Goal: Information Seeking & Learning: Learn about a topic

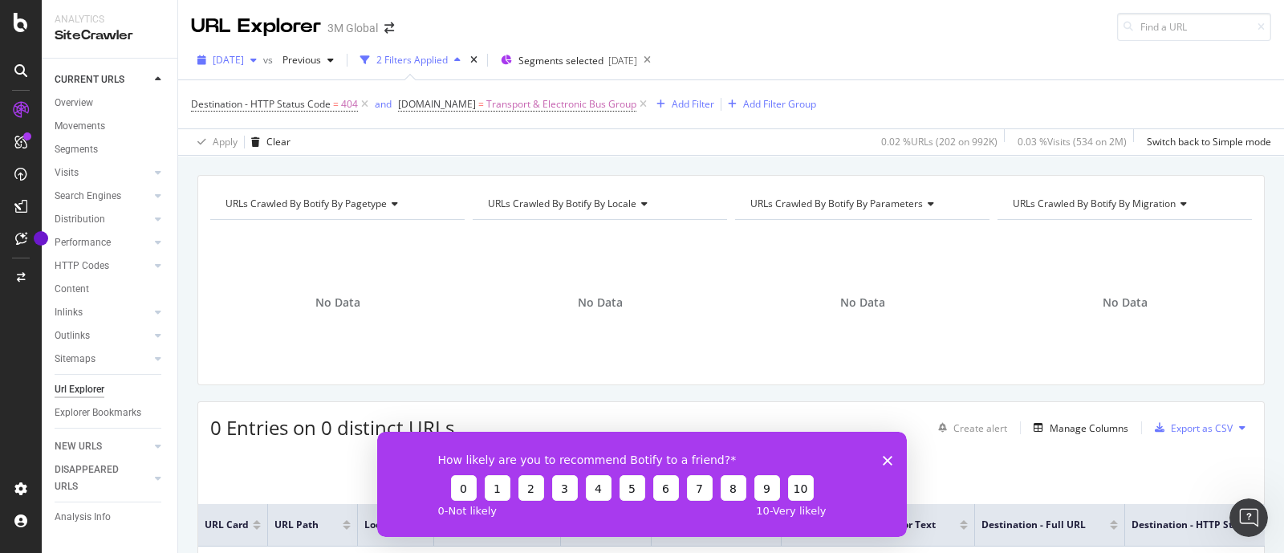
click at [254, 48] on div "[DATE]" at bounding box center [227, 60] width 72 height 24
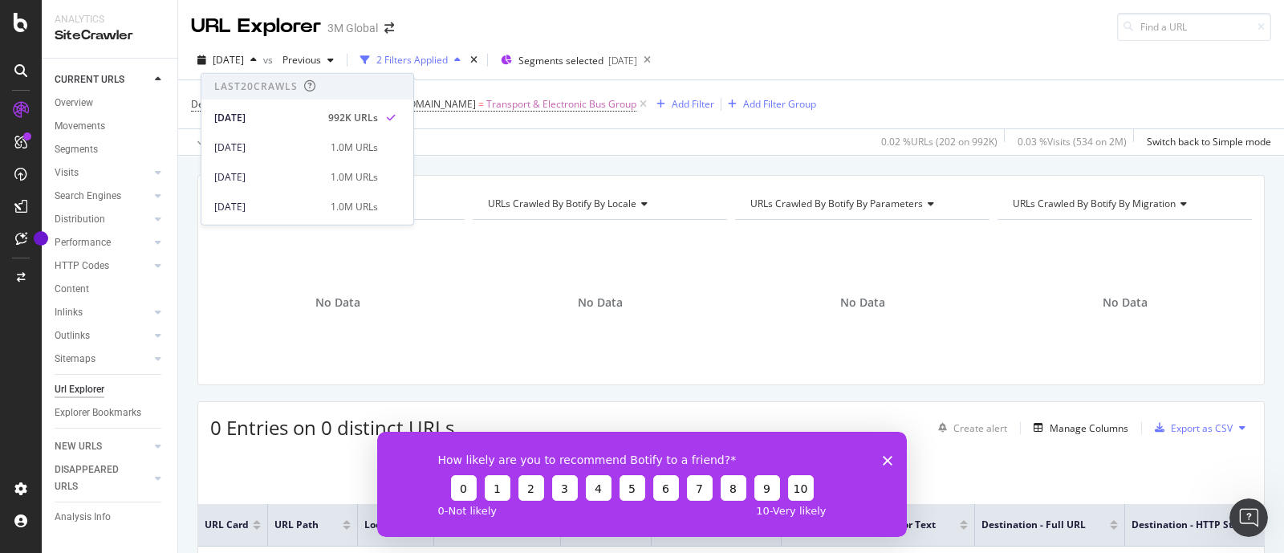
click at [476, 138] on div "Apply Clear 0.02 % URLs ( 202 on 992K ) 0.03 % Visits ( 534 on 2M ) Switch back…" at bounding box center [731, 141] width 1106 height 26
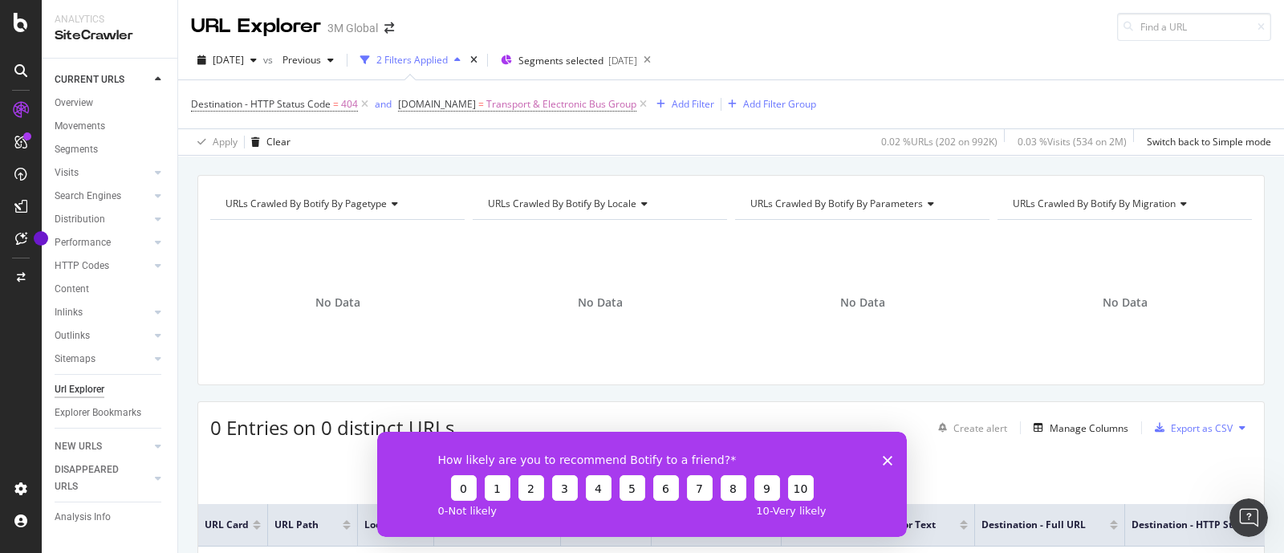
click at [614, 44] on div "[DATE] vs Previous 2 Filters Applied Segments selected [DATE] Destination - HTT…" at bounding box center [731, 98] width 1106 height 115
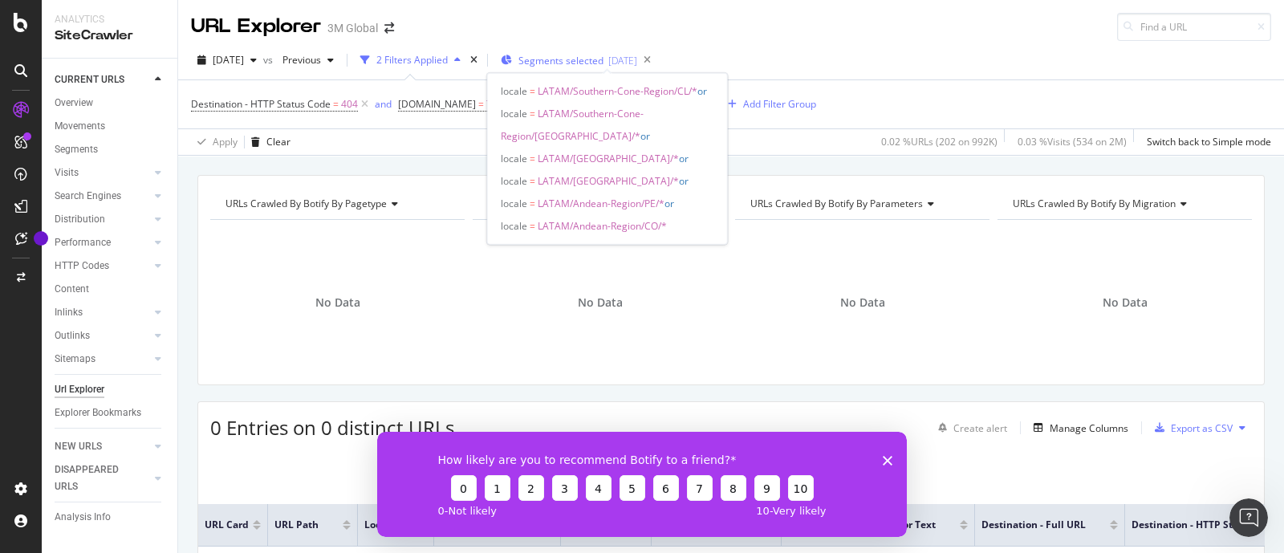
click at [596, 58] on span "Segments selected" at bounding box center [560, 61] width 85 height 14
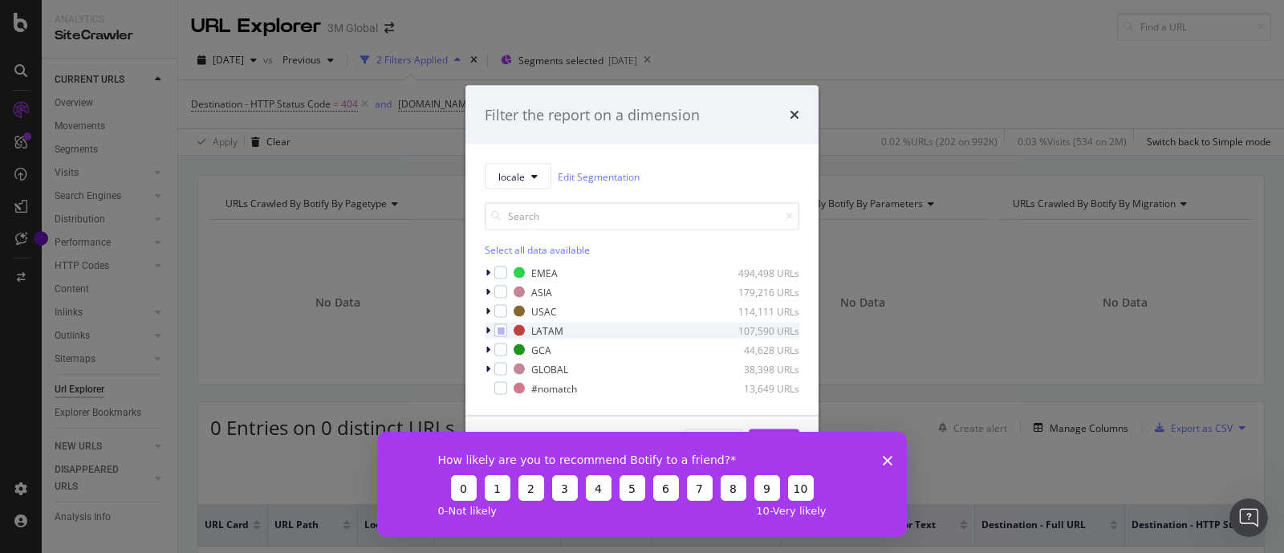
click at [505, 338] on div "LATAM 107,590 URLs" at bounding box center [642, 331] width 315 height 16
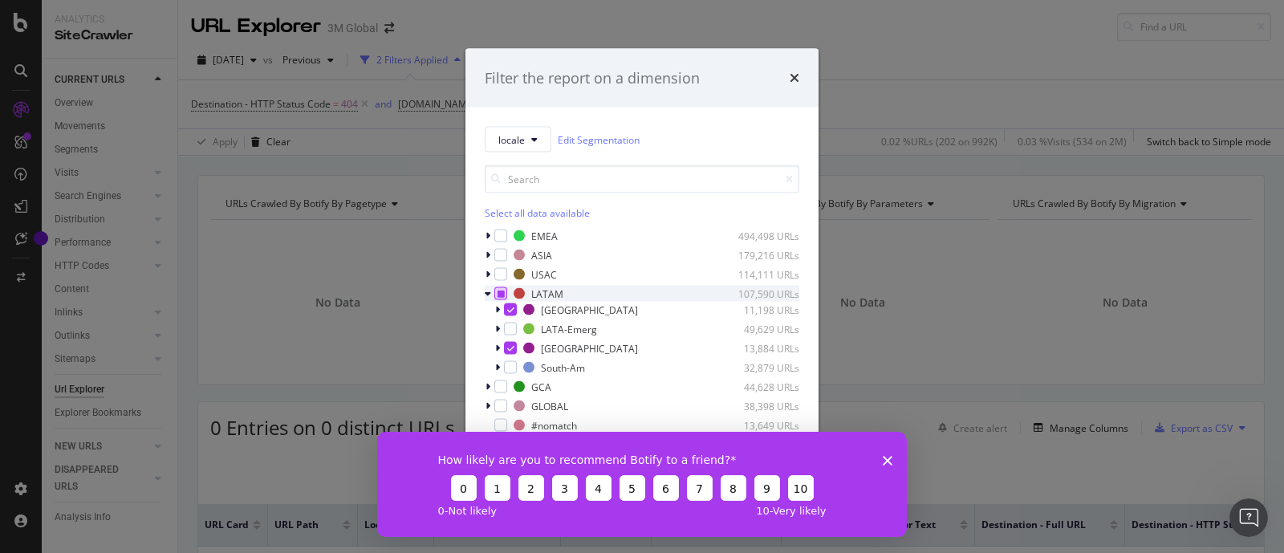
click at [502, 296] on icon "modal" at bounding box center [501, 294] width 7 height 8
click at [869, 87] on div "Filter the report on a dimension locale Edit Segmentation Select all data avail…" at bounding box center [642, 276] width 1284 height 553
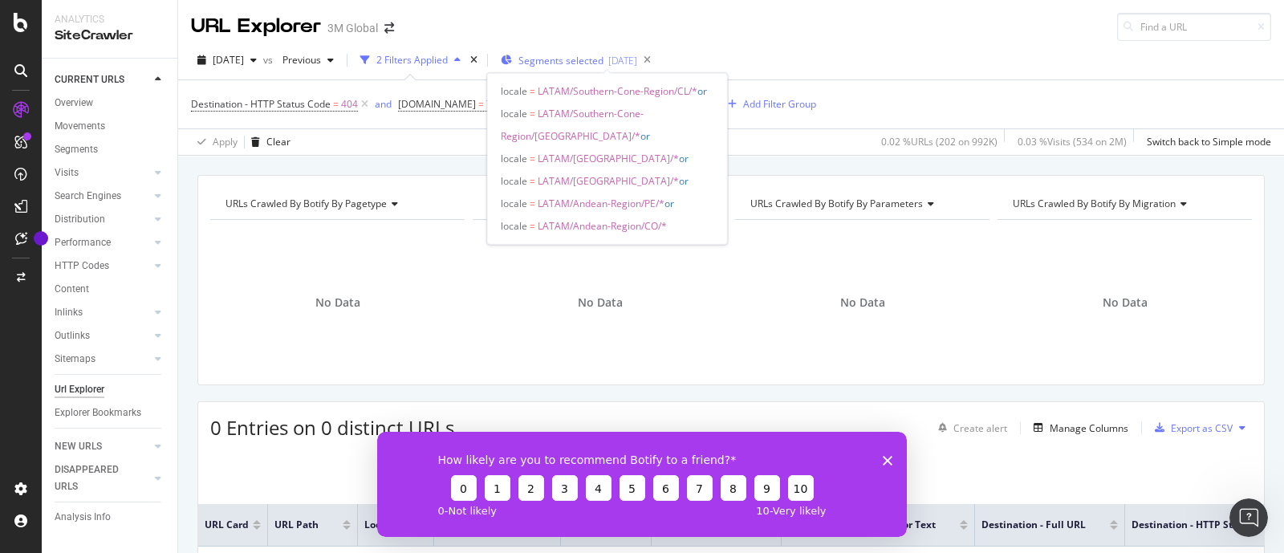
click at [579, 63] on span "Segments selected" at bounding box center [560, 61] width 85 height 14
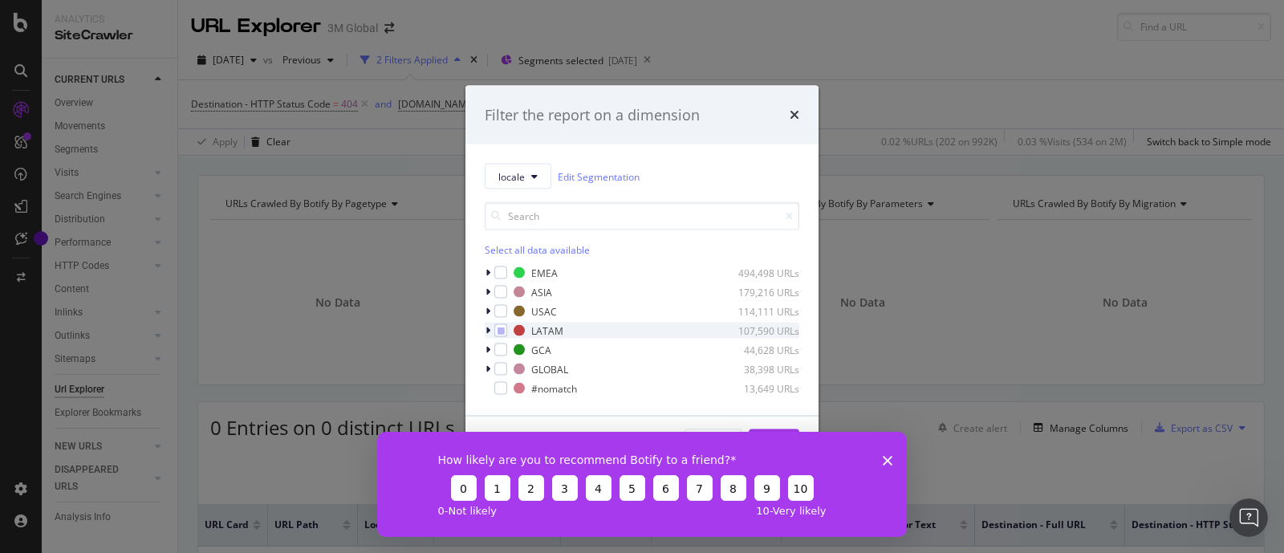
click at [502, 323] on div "LATAM 107,590 URLs" at bounding box center [642, 331] width 315 height 16
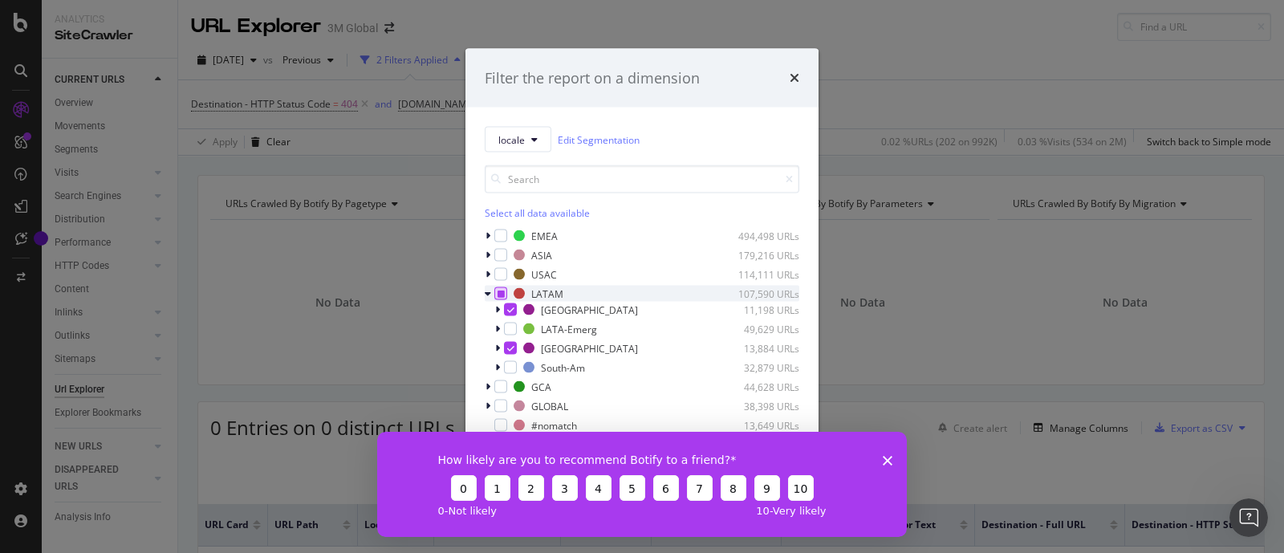
click at [503, 290] on icon "modal" at bounding box center [501, 294] width 7 height 8
click at [887, 459] on polygon "Close survey" at bounding box center [888, 460] width 10 height 10
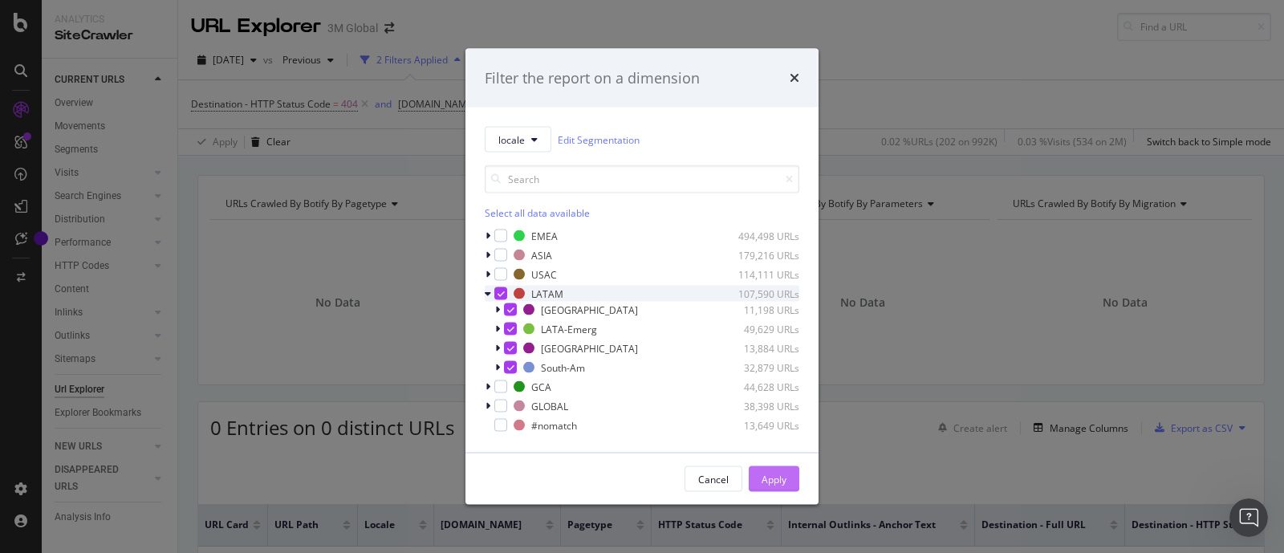
click at [766, 471] on div "Apply" at bounding box center [774, 479] width 25 height 24
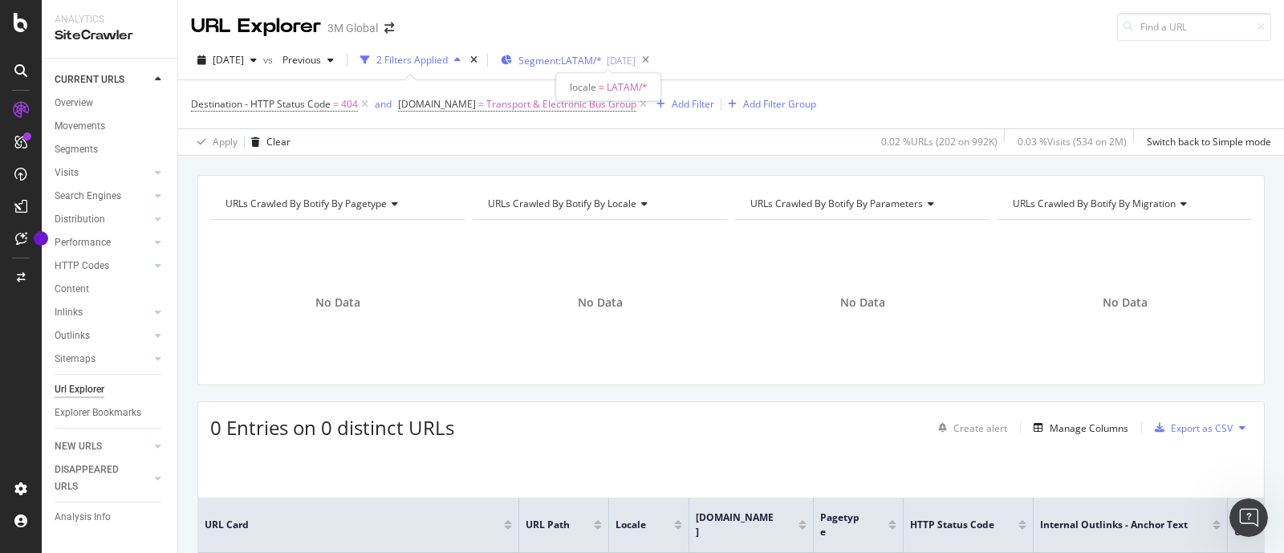
click at [632, 61] on div "Segment: LATAM/* [DATE]" at bounding box center [568, 61] width 135 height 14
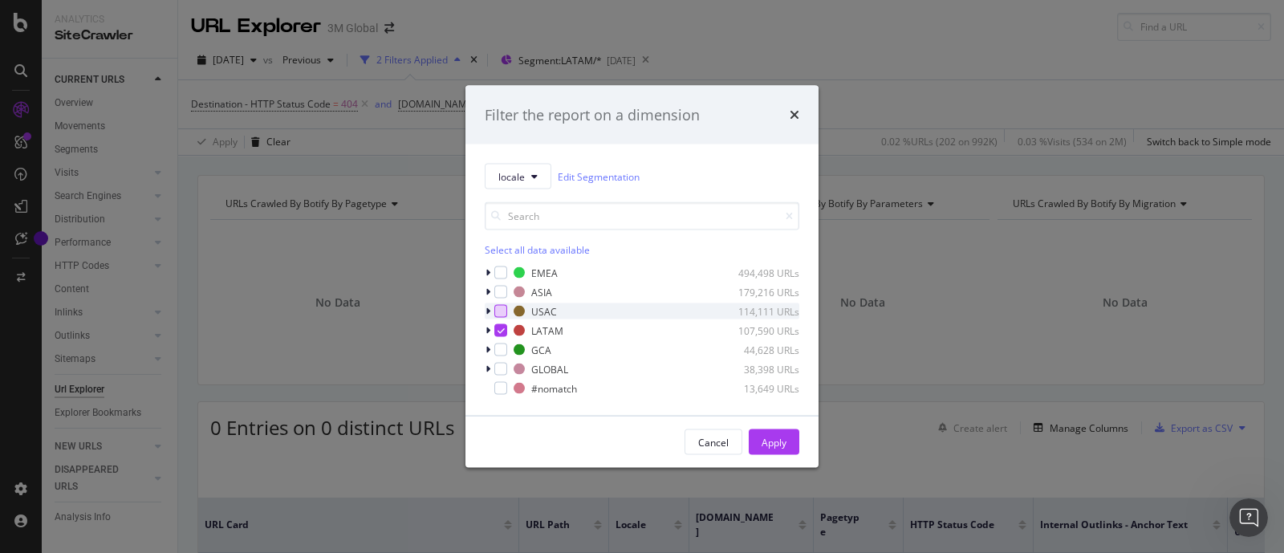
click at [500, 309] on div "modal" at bounding box center [500, 311] width 13 height 13
click at [771, 445] on div "Apply" at bounding box center [774, 442] width 25 height 14
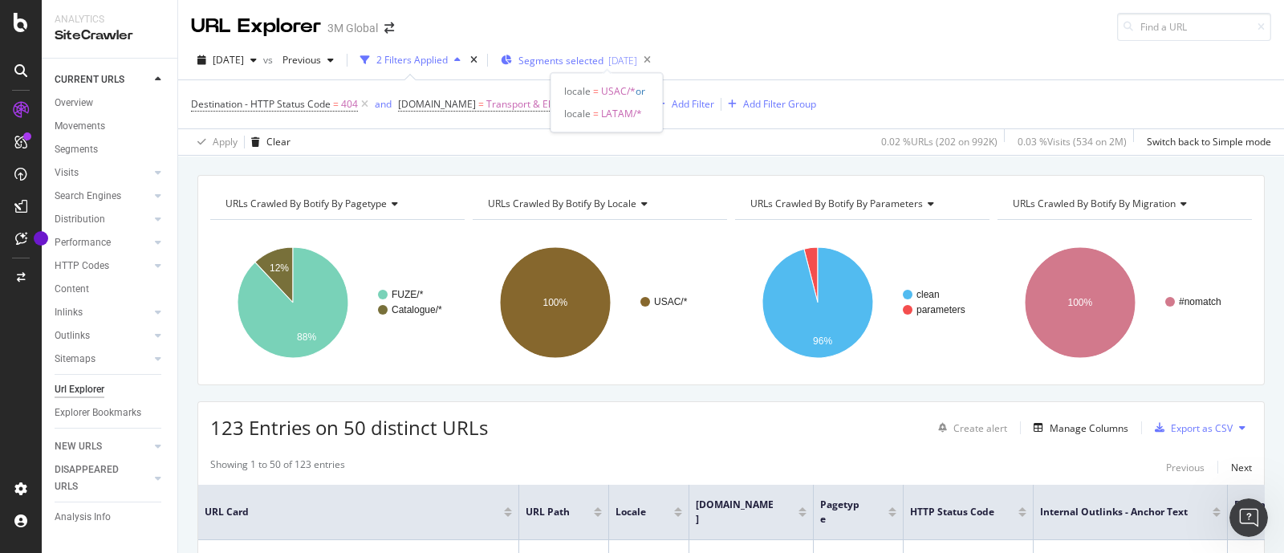
click at [603, 59] on span "Segments selected" at bounding box center [560, 61] width 85 height 14
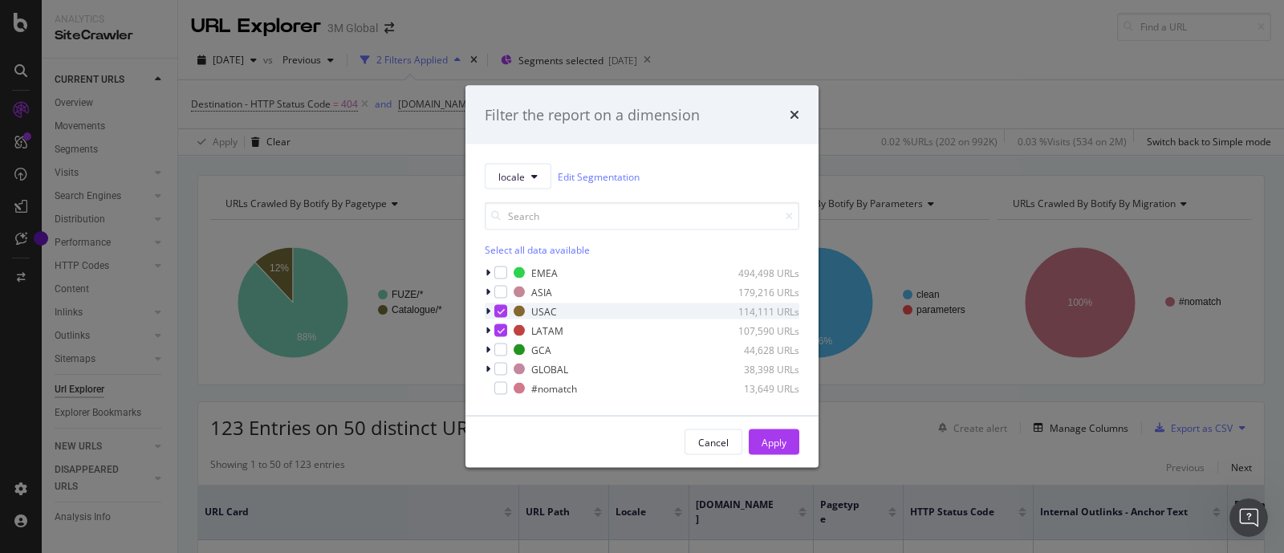
click at [498, 311] on icon "modal" at bounding box center [501, 311] width 7 height 8
click at [486, 327] on icon "modal" at bounding box center [488, 331] width 5 height 10
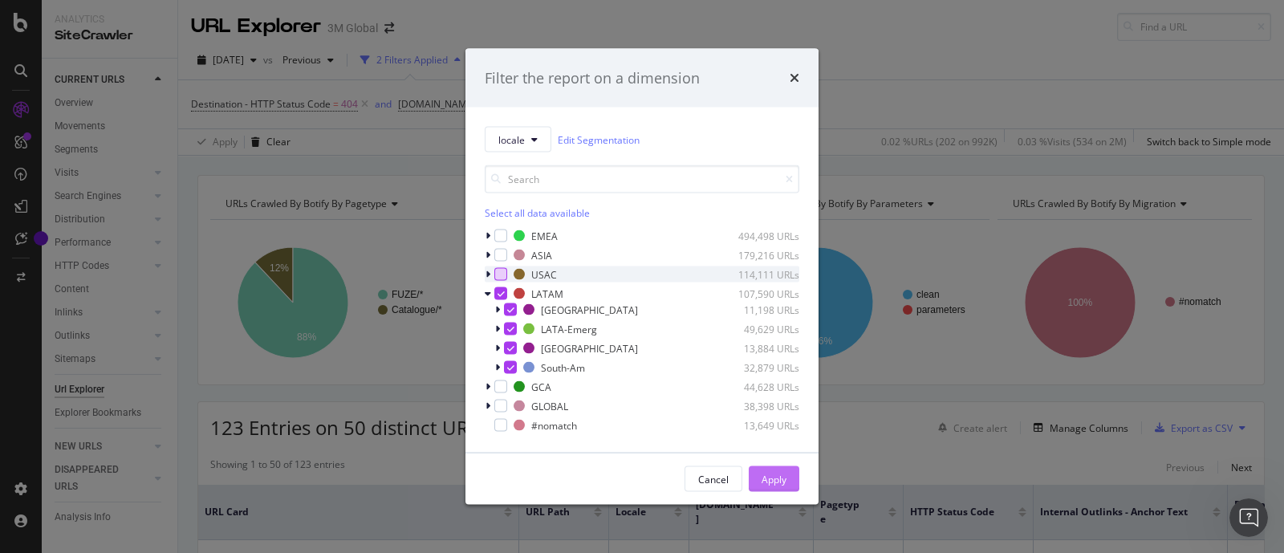
click at [762, 472] on div "Apply" at bounding box center [774, 479] width 25 height 14
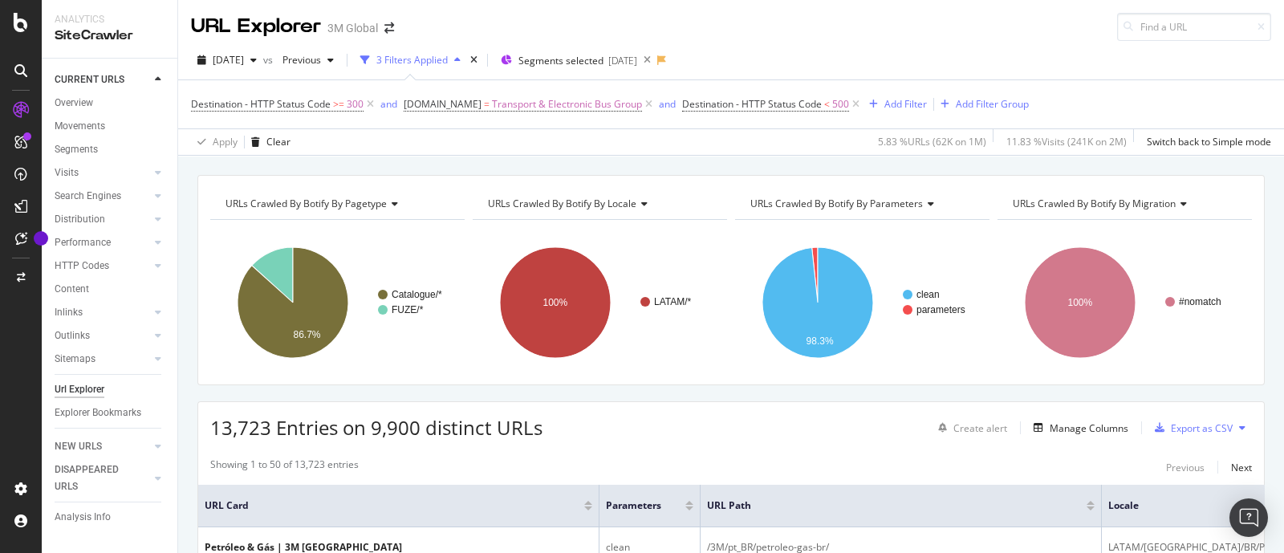
scroll to position [2, 0]
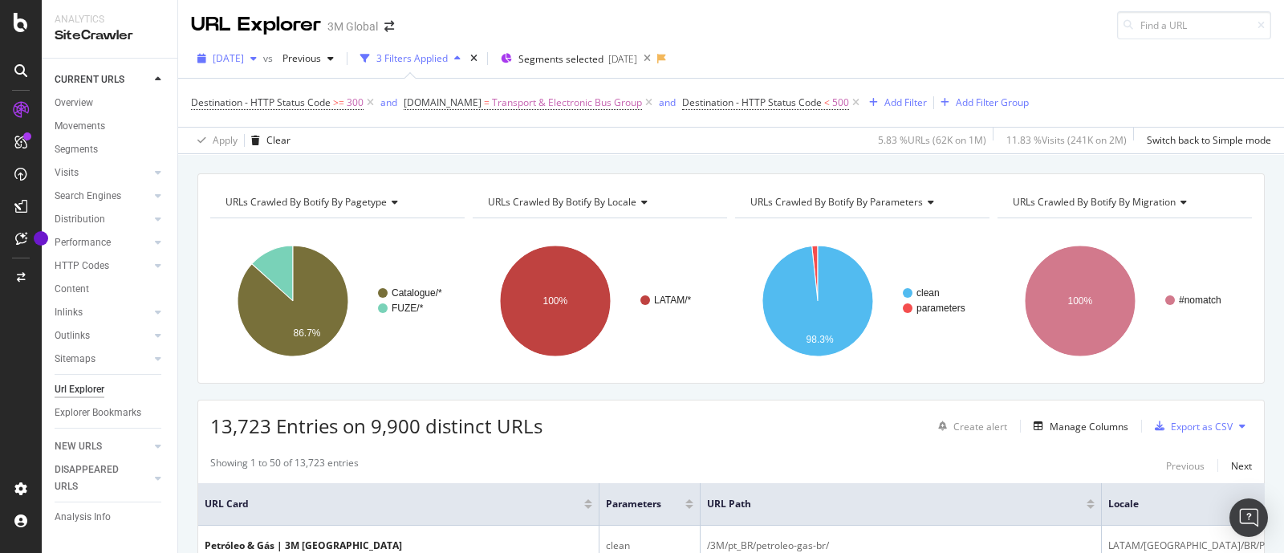
click at [244, 57] on span "[DATE]" at bounding box center [228, 58] width 31 height 14
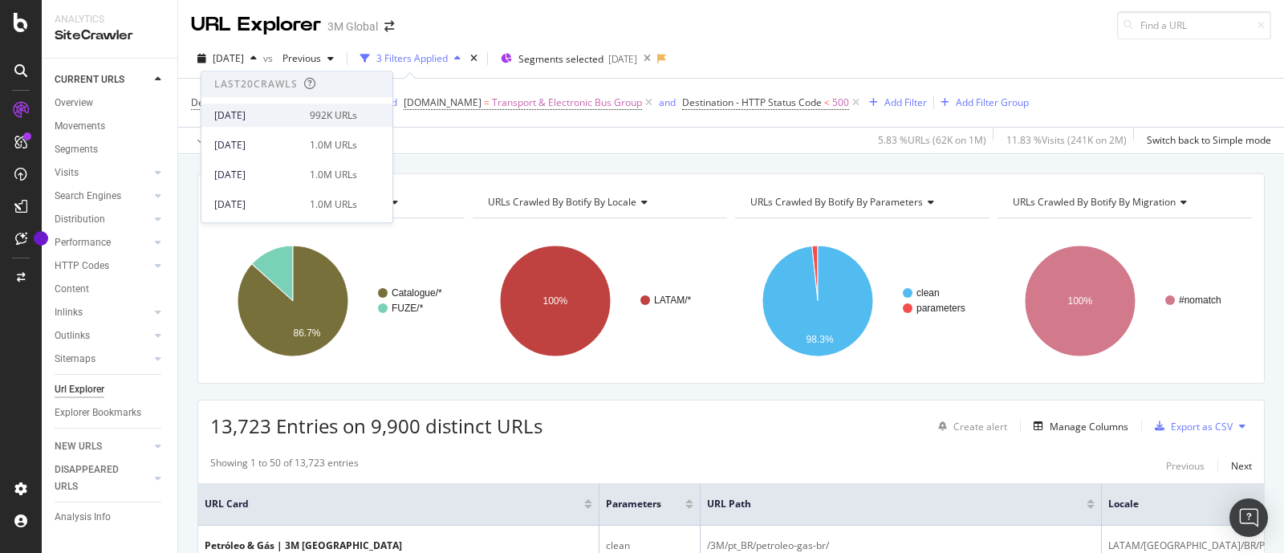
click at [342, 108] on div "992K URLs" at bounding box center [333, 115] width 47 height 14
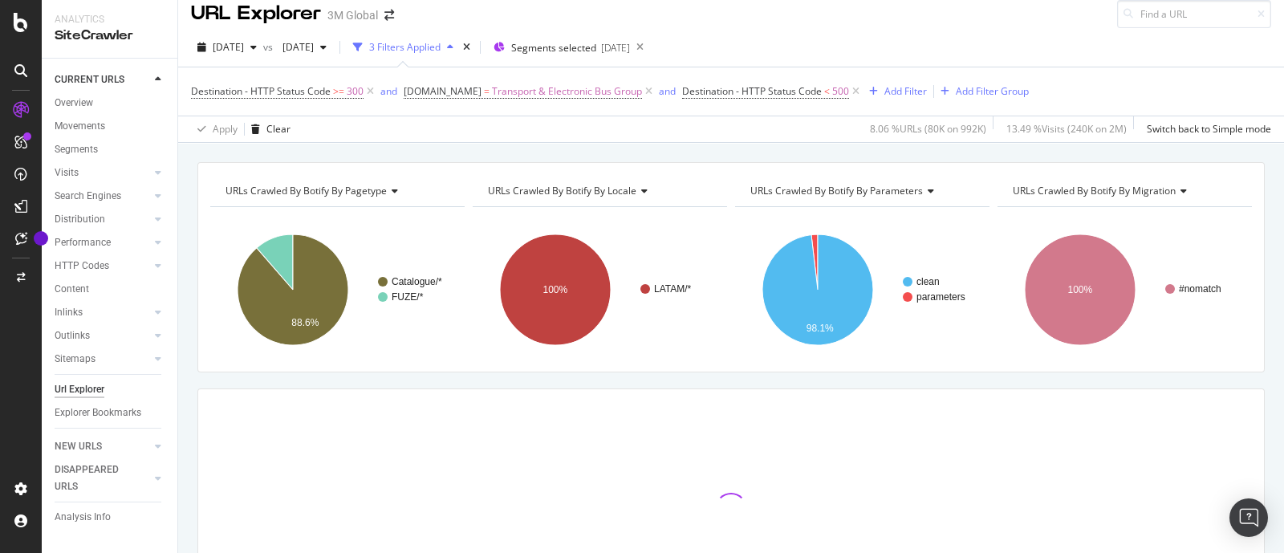
scroll to position [9, 0]
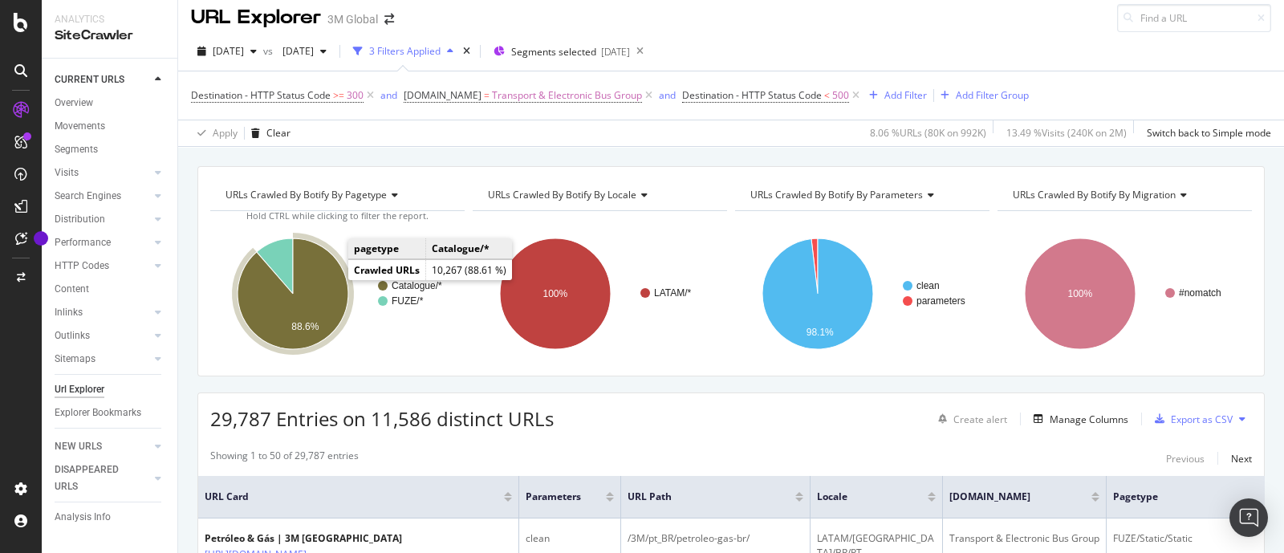
click at [321, 272] on icon "A chart." at bounding box center [293, 293] width 111 height 111
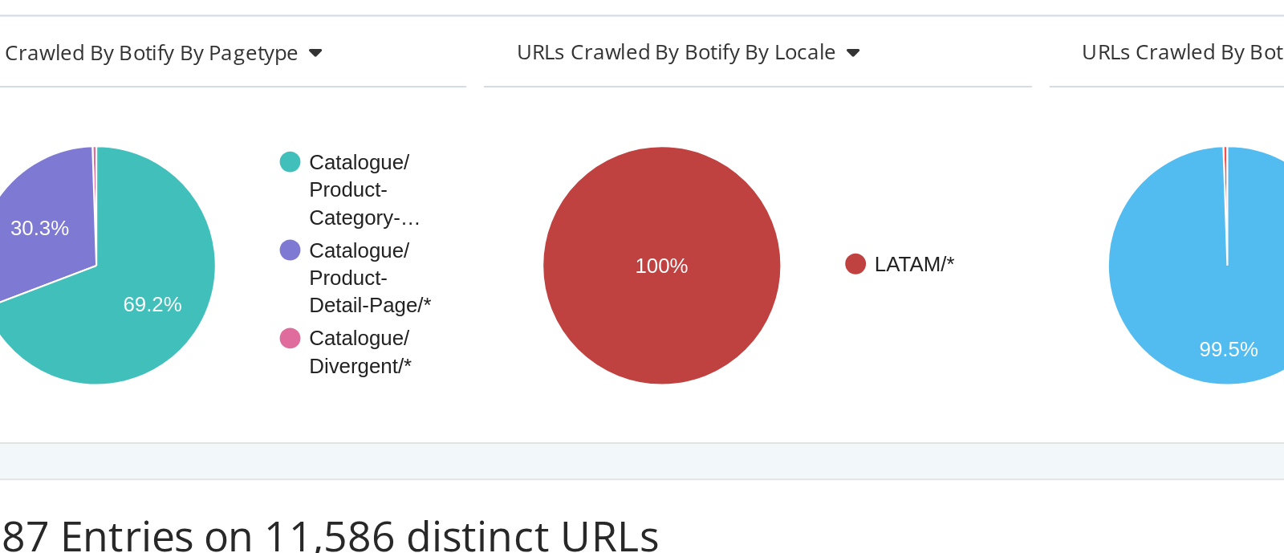
scroll to position [70, 0]
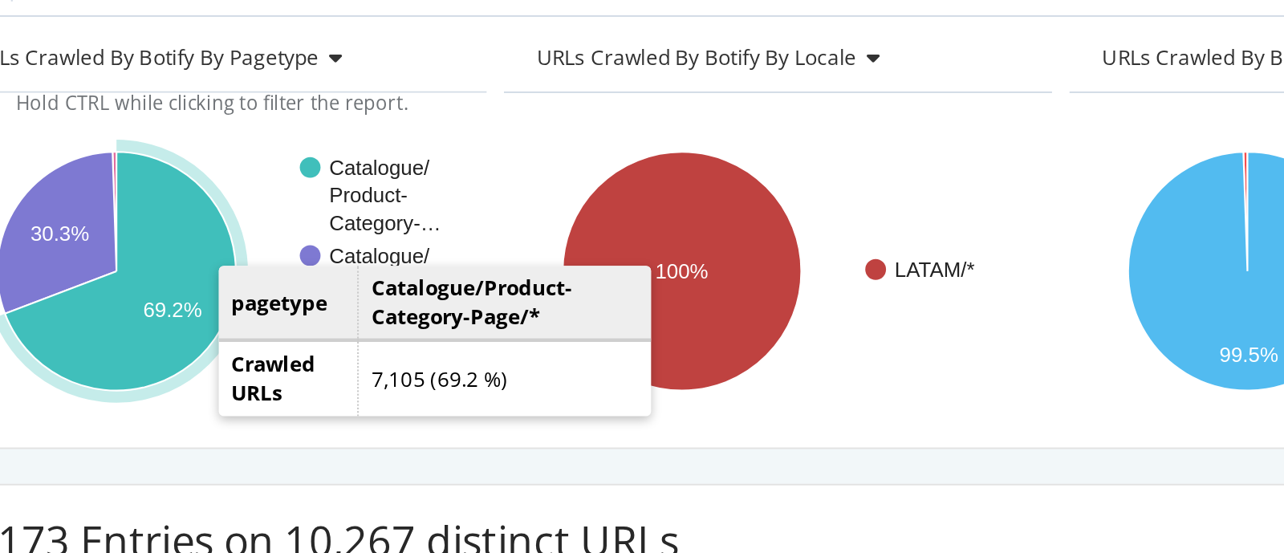
click at [323, 342] on icon "A chart." at bounding box center [295, 313] width 107 height 111
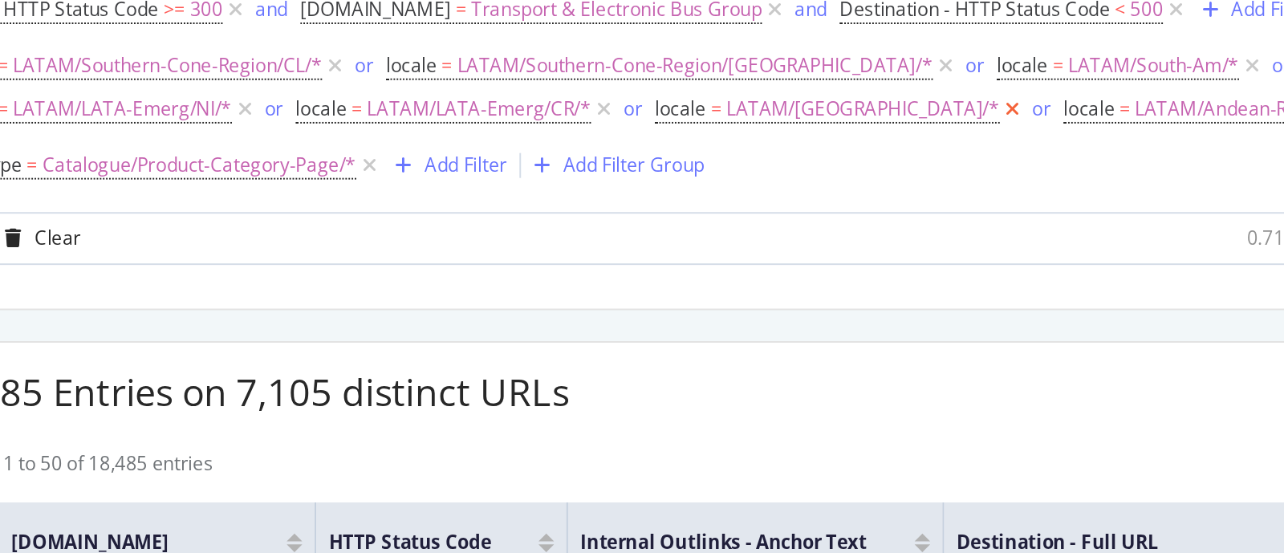
scroll to position [238, 0]
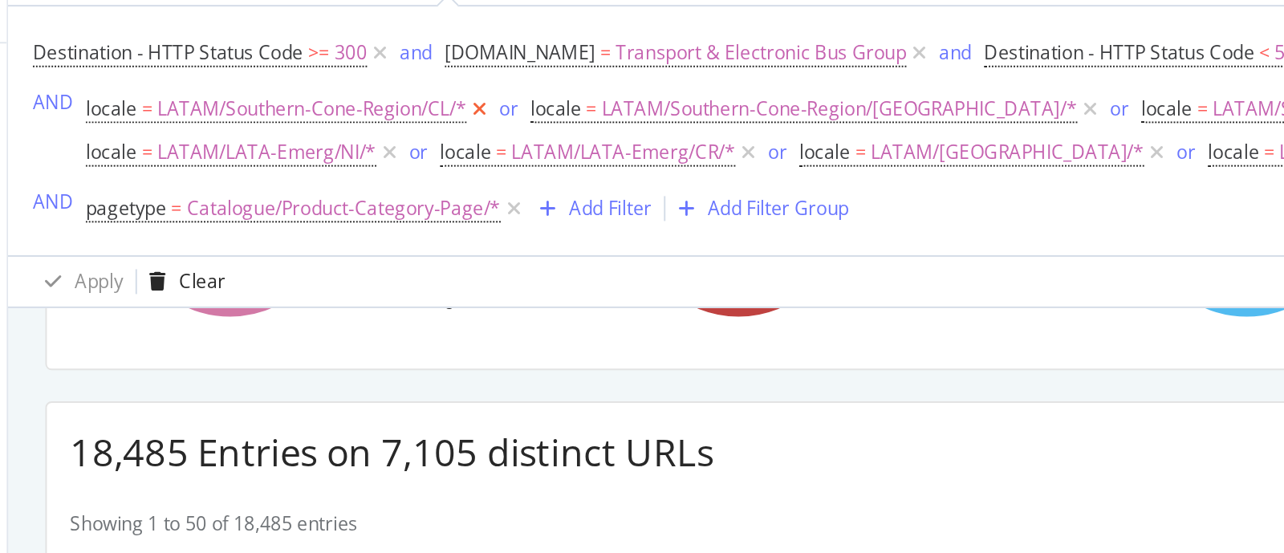
click at [417, 94] on icon at bounding box center [422, 92] width 14 height 16
